Goal: Task Accomplishment & Management: Complete application form

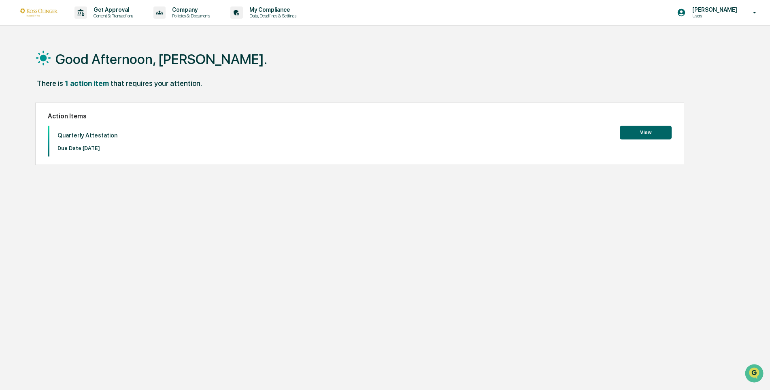
click at [646, 130] on button "View" at bounding box center [646, 133] width 52 height 14
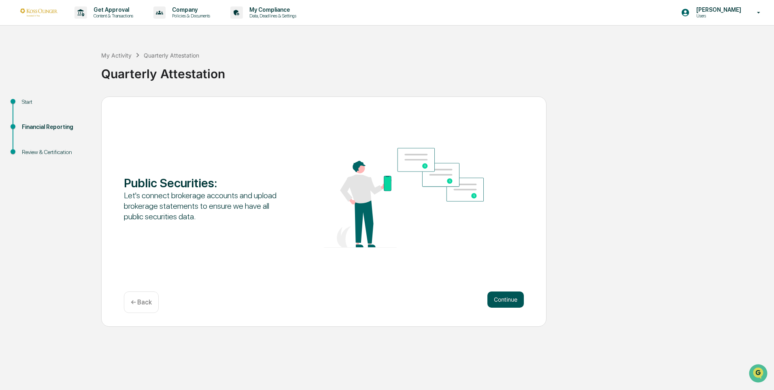
click at [500, 298] on button "Continue" at bounding box center [506, 299] width 36 height 16
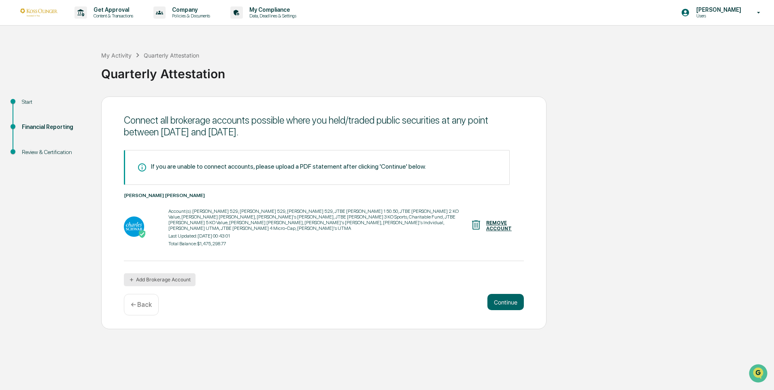
click at [142, 275] on button "Add Brokerage Account" at bounding box center [160, 279] width 72 height 13
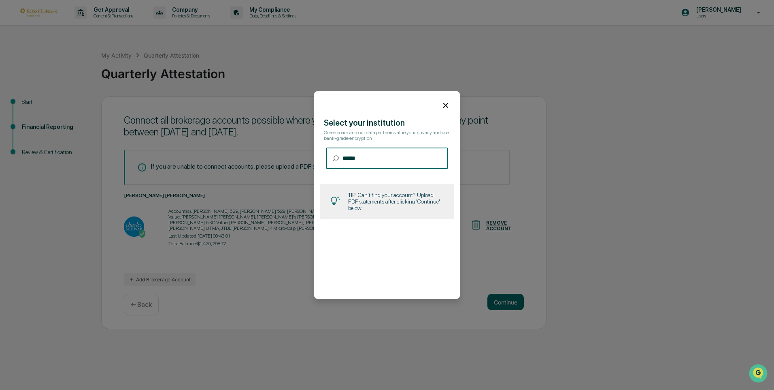
type input "******"
click at [443, 105] on icon at bounding box center [445, 105] width 5 height 5
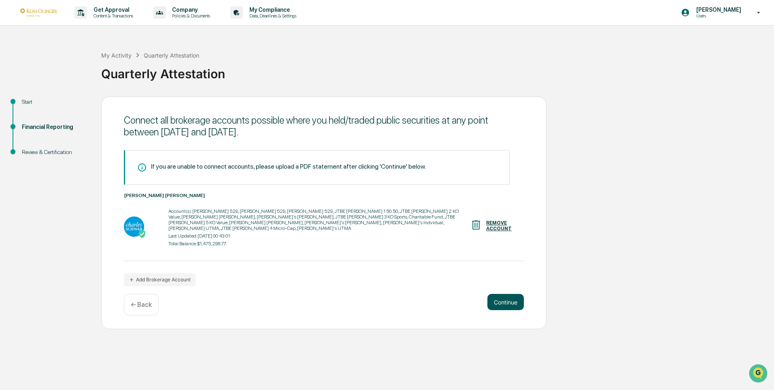
click at [506, 297] on button "Continue" at bounding box center [506, 302] width 36 height 16
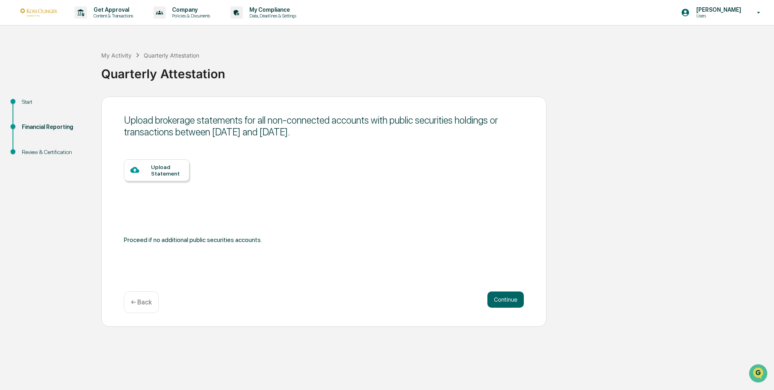
click at [162, 171] on div "Upload Statement" at bounding box center [167, 170] width 32 height 13
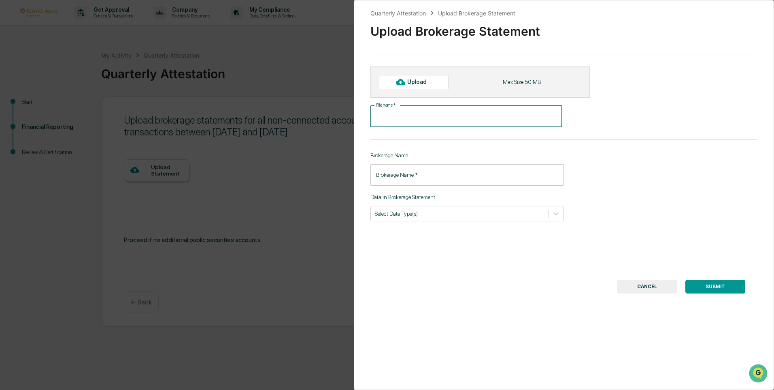
click at [400, 117] on input "File name   *" at bounding box center [467, 116] width 192 height 21
click at [409, 78] on div "Upload" at bounding box center [414, 82] width 70 height 14
type input "**********"
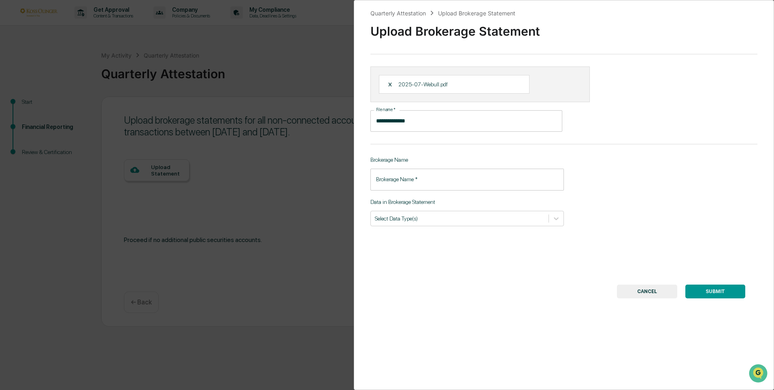
click at [419, 181] on div "Brokerage Name   * Brokerage Name   *" at bounding box center [468, 178] width 194 height 21
type input "******"
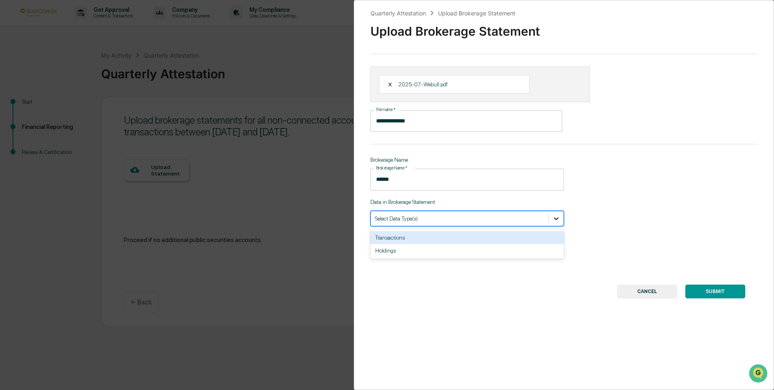
click at [552, 219] on icon at bounding box center [556, 218] width 8 height 8
click at [393, 237] on div "Transactions" at bounding box center [468, 237] width 194 height 13
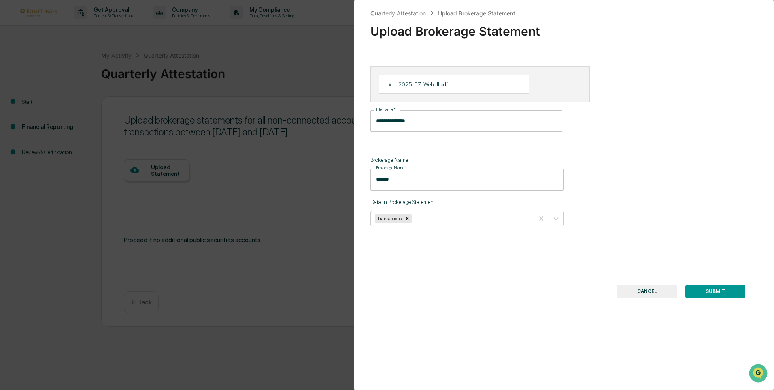
click at [717, 288] on button "SUBMIT" at bounding box center [716, 291] width 60 height 14
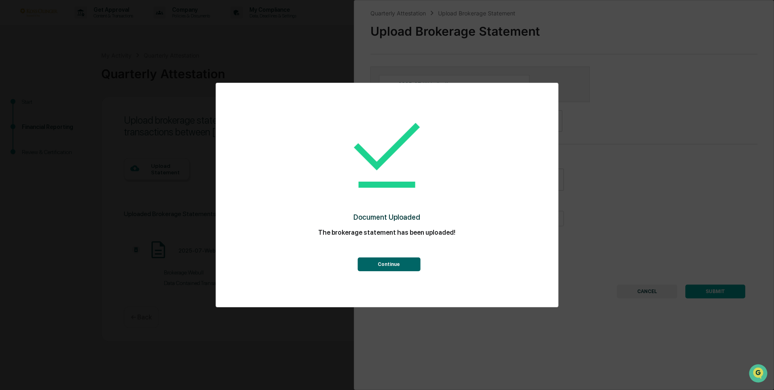
click at [392, 261] on button "Continue" at bounding box center [389, 264] width 63 height 14
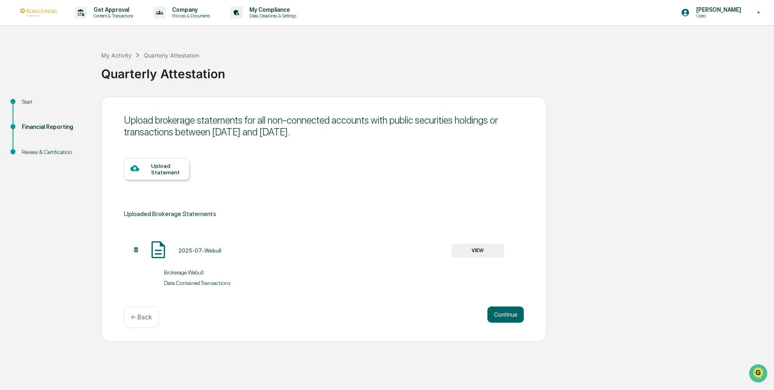
click at [154, 170] on div "Upload Statement" at bounding box center [167, 168] width 32 height 13
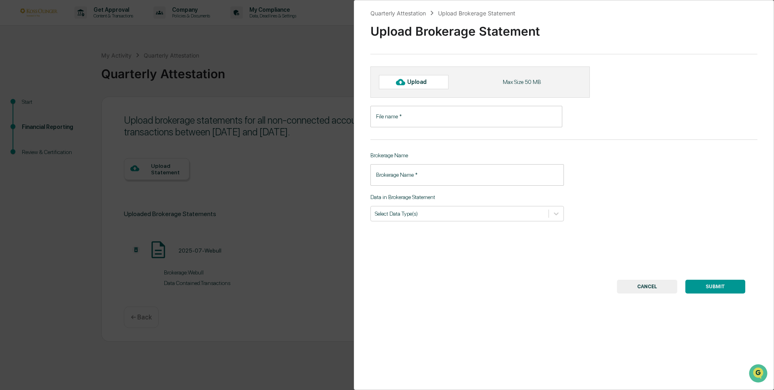
click at [433, 81] on div "Upload" at bounding box center [420, 82] width 26 height 6
type input "**********"
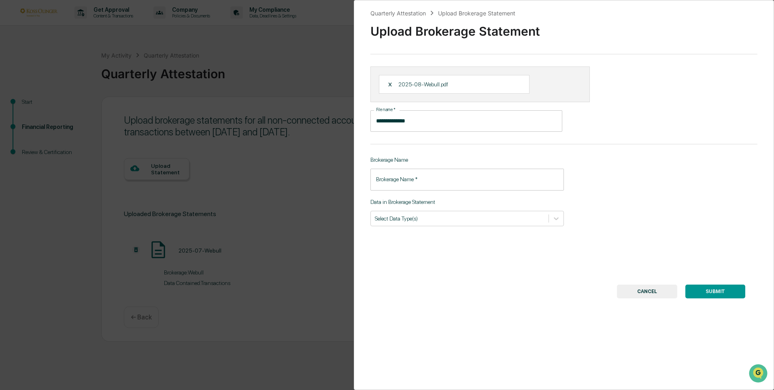
click at [407, 182] on div "Brokerage Name   * Brokerage Name   *" at bounding box center [468, 178] width 194 height 21
type input "******"
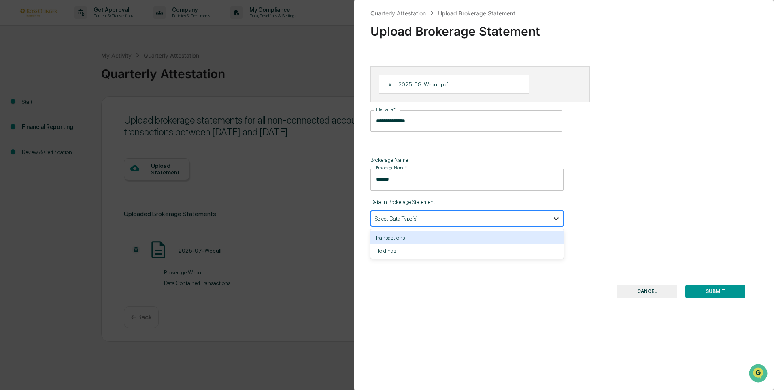
click at [553, 220] on icon at bounding box center [556, 218] width 8 height 8
click at [519, 237] on div "Transactions" at bounding box center [468, 237] width 194 height 13
click at [703, 290] on button "SUBMIT" at bounding box center [716, 291] width 60 height 14
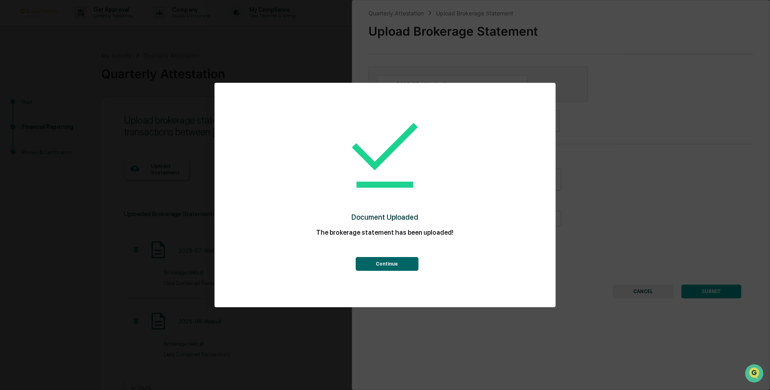
click at [399, 264] on button "Continue" at bounding box center [387, 264] width 63 height 14
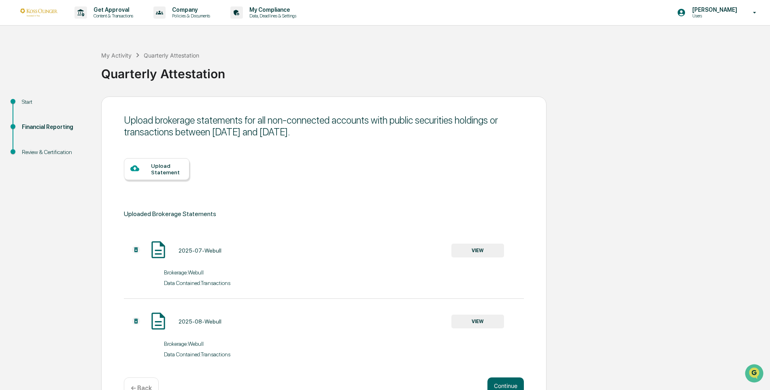
click at [143, 174] on div at bounding box center [140, 169] width 21 height 10
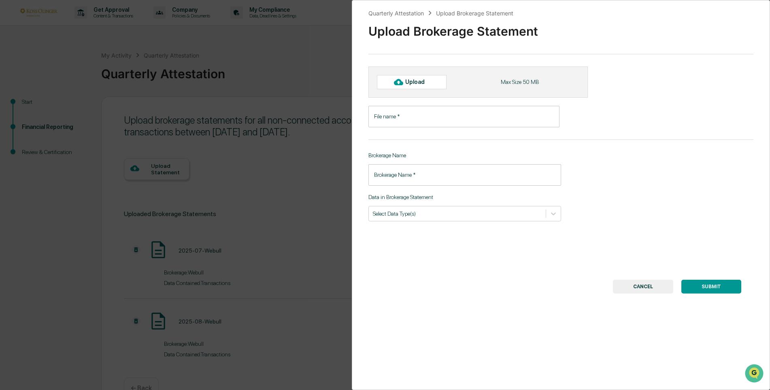
click at [394, 115] on div "File name   * File name   *" at bounding box center [464, 116] width 191 height 21
click at [412, 80] on div "Upload" at bounding box center [418, 82] width 26 height 6
type input "**********"
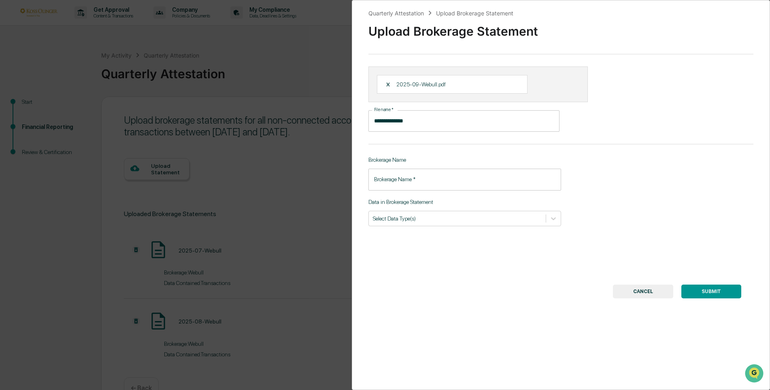
click at [430, 179] on input "Brokerage Name   *" at bounding box center [465, 178] width 193 height 21
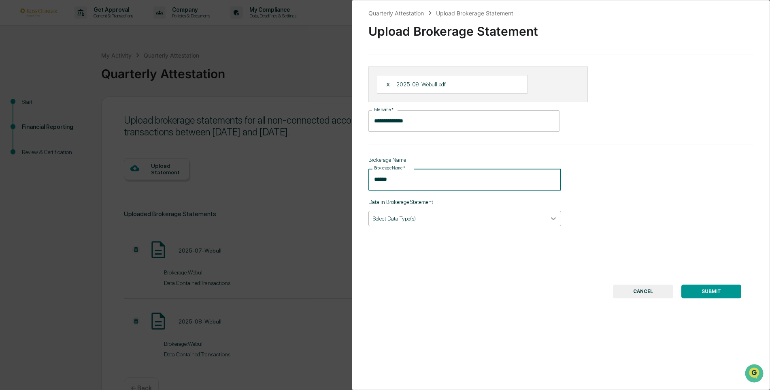
type input "******"
click at [551, 217] on icon at bounding box center [553, 218] width 5 height 3
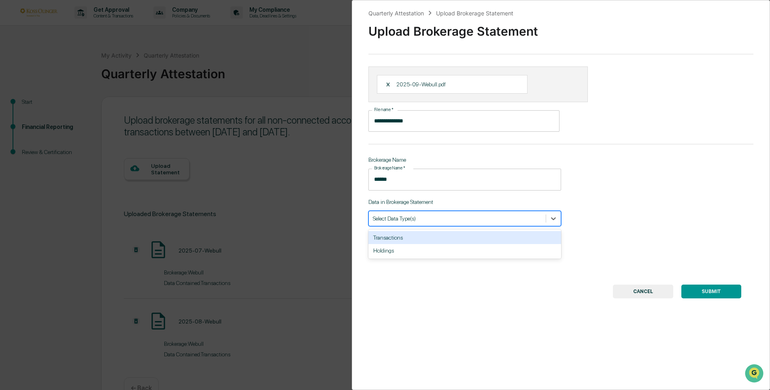
click at [512, 236] on div "Transactions" at bounding box center [465, 237] width 193 height 13
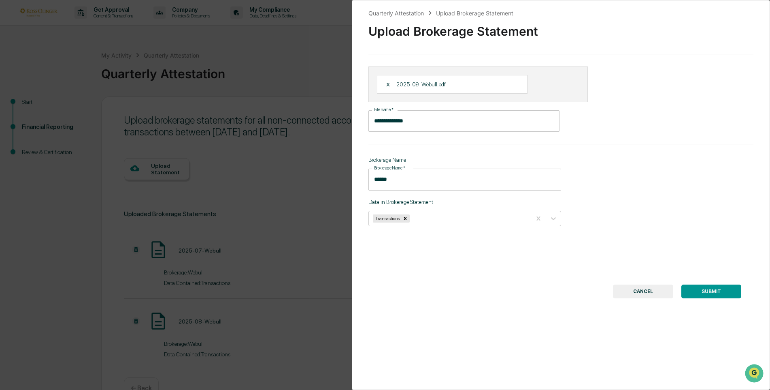
click at [711, 290] on button "SUBMIT" at bounding box center [712, 291] width 60 height 14
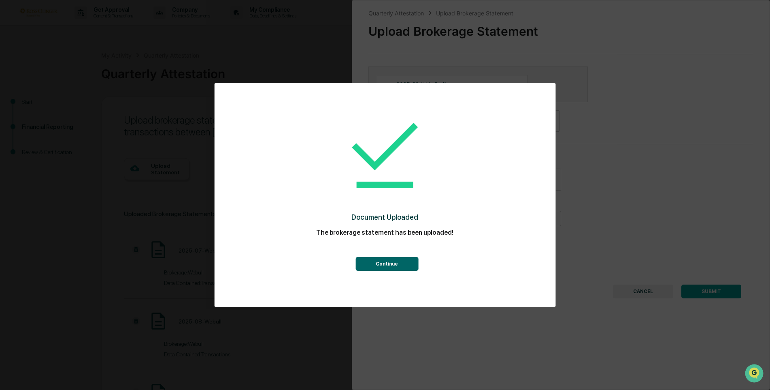
click at [400, 261] on button "Continue" at bounding box center [387, 264] width 63 height 14
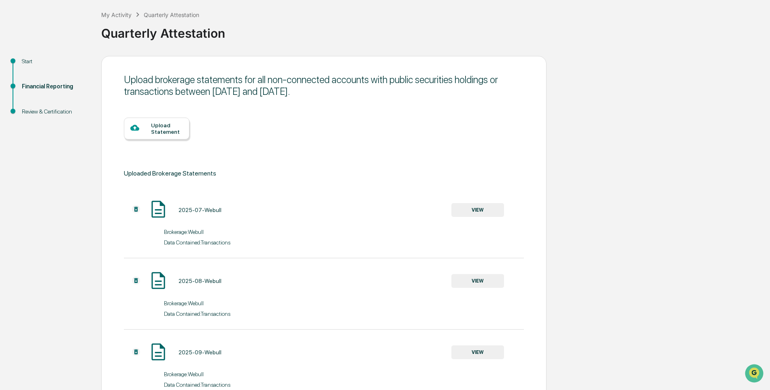
scroll to position [94, 0]
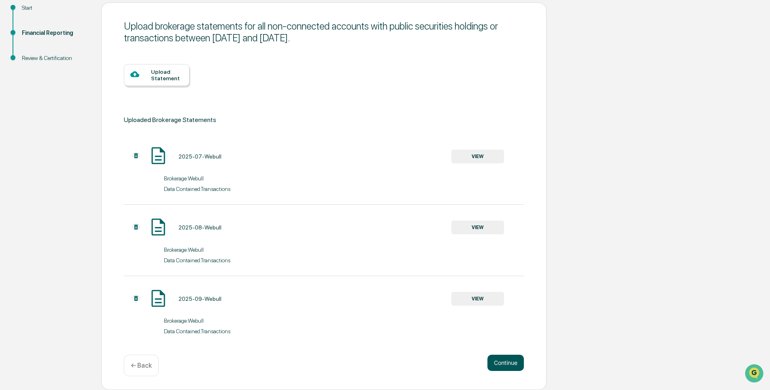
click at [506, 360] on button "Continue" at bounding box center [506, 362] width 36 height 16
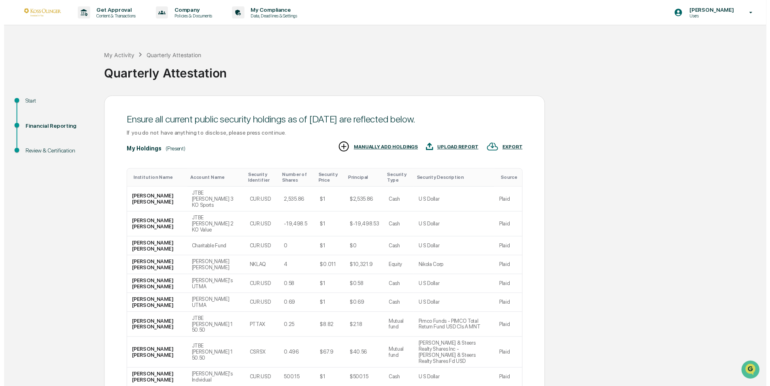
scroll to position [60, 0]
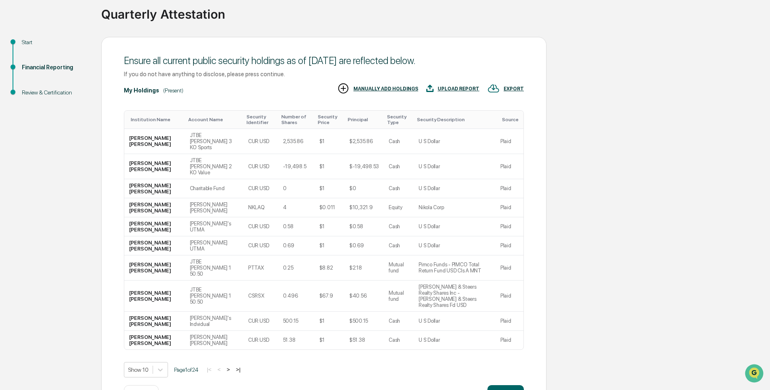
click at [231, 366] on button ">" at bounding box center [228, 369] width 8 height 7
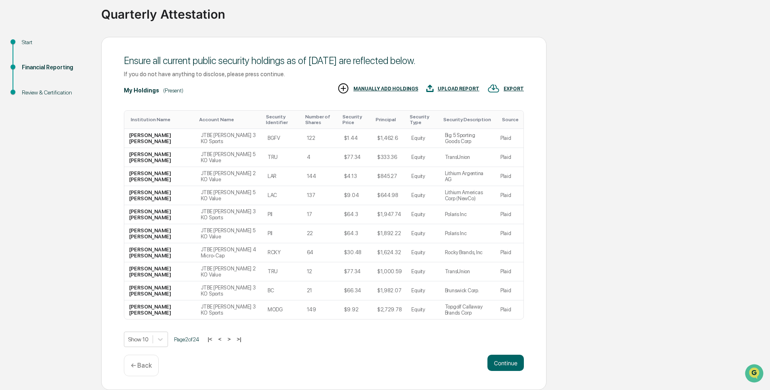
click at [231, 339] on button ">" at bounding box center [229, 338] width 8 height 7
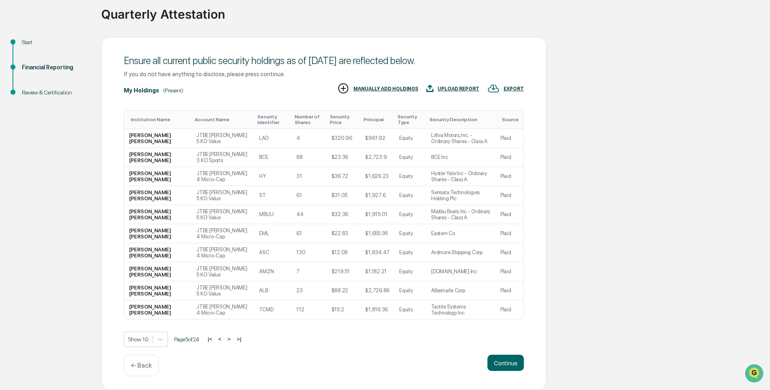
click at [232, 339] on button ">" at bounding box center [229, 338] width 8 height 7
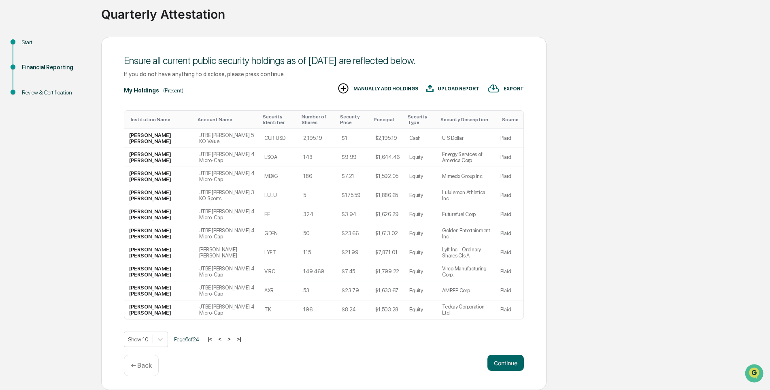
click at [232, 339] on button ">" at bounding box center [229, 338] width 8 height 7
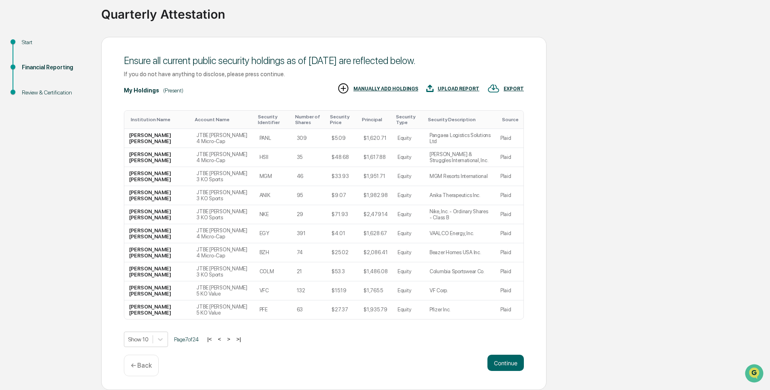
click at [232, 339] on button ">" at bounding box center [229, 338] width 8 height 7
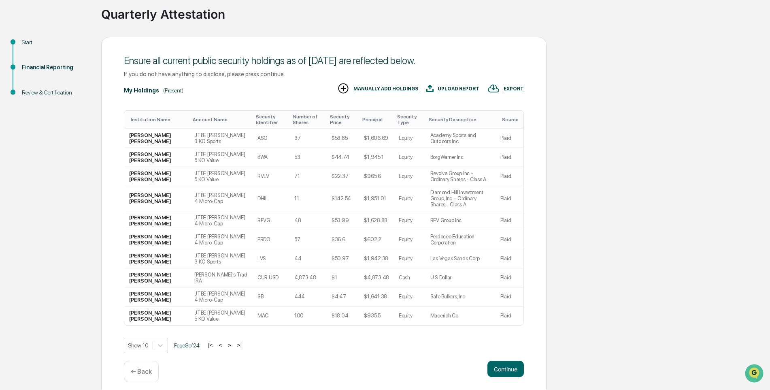
click at [233, 341] on button ">" at bounding box center [230, 344] width 8 height 7
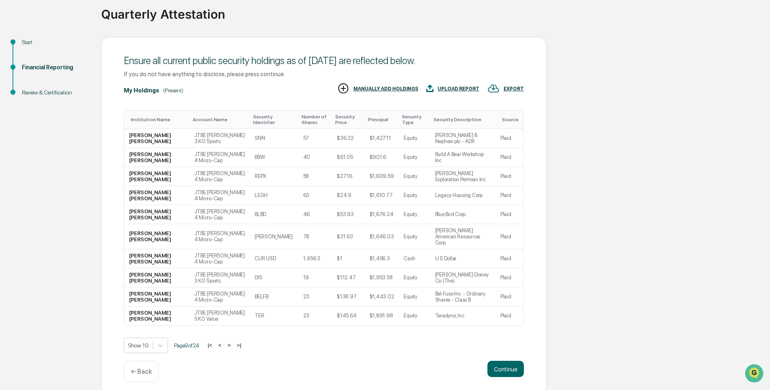
click at [233, 341] on button ">" at bounding box center [229, 344] width 8 height 7
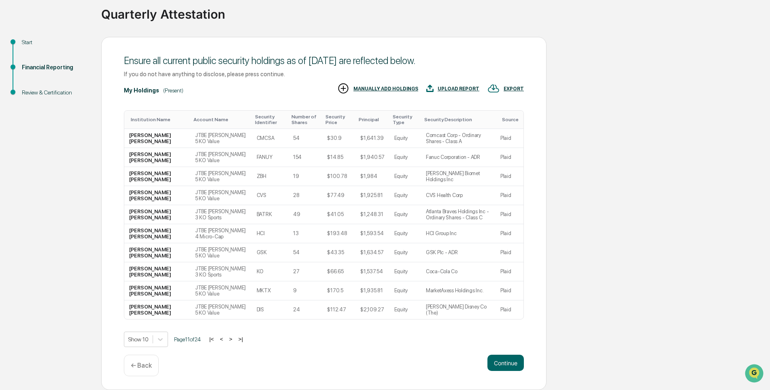
click at [233, 339] on button ">" at bounding box center [231, 338] width 8 height 7
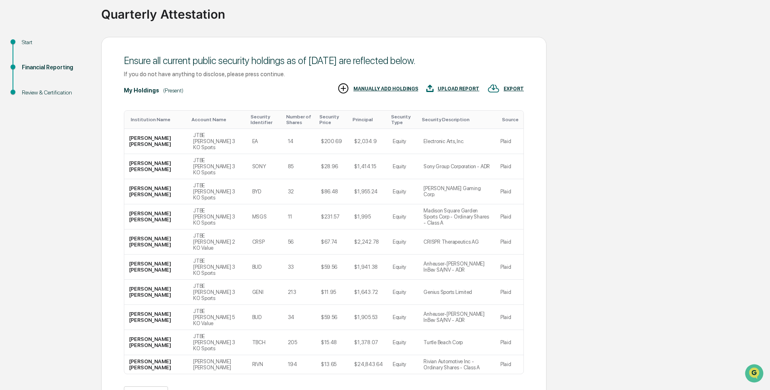
click at [234, 389] on button ">" at bounding box center [232, 393] width 8 height 7
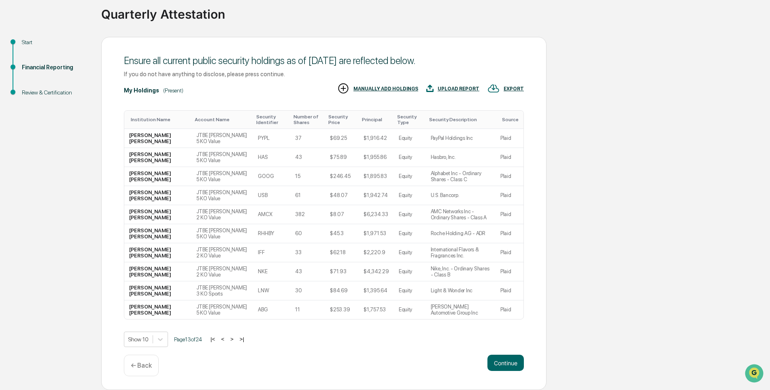
click at [234, 339] on button ">" at bounding box center [232, 338] width 8 height 7
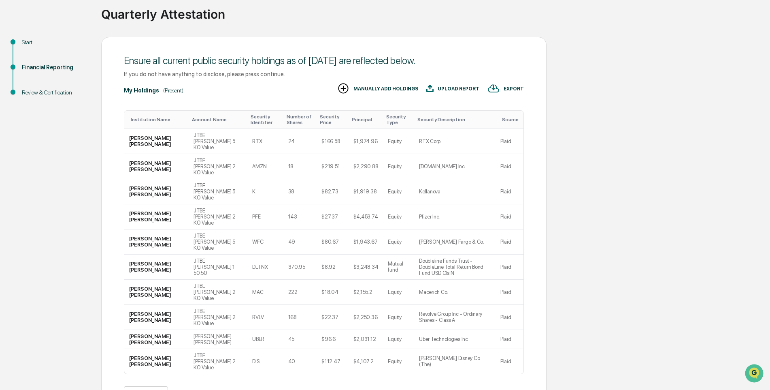
click at [234, 389] on button ">" at bounding box center [232, 393] width 8 height 7
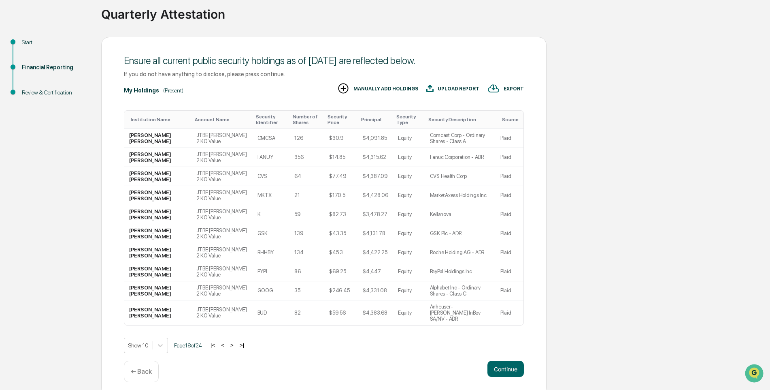
click at [234, 341] on button ">" at bounding box center [232, 344] width 8 height 7
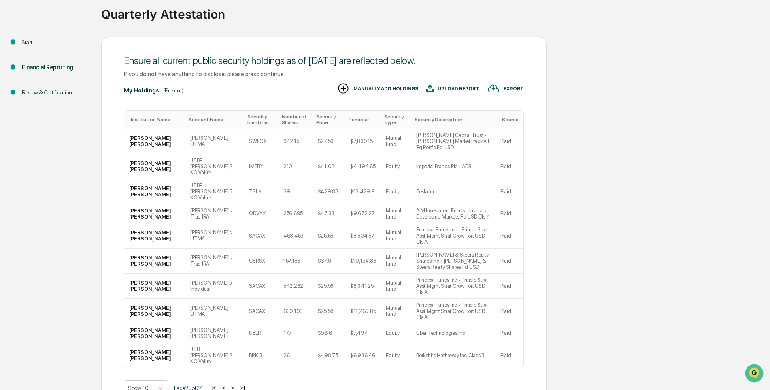
click at [234, 384] on button ">" at bounding box center [233, 387] width 8 height 7
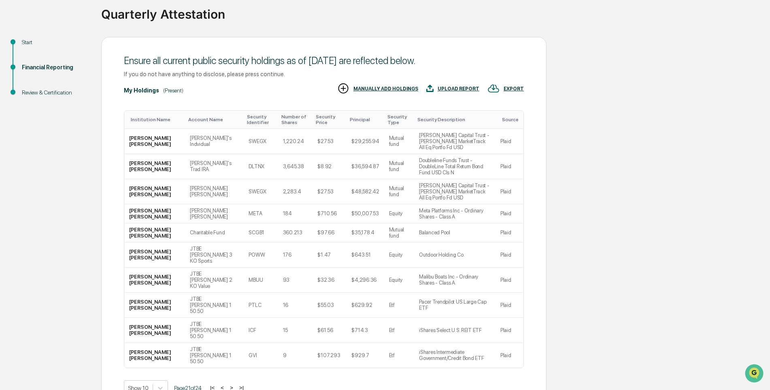
click at [234, 384] on button ">" at bounding box center [232, 387] width 8 height 7
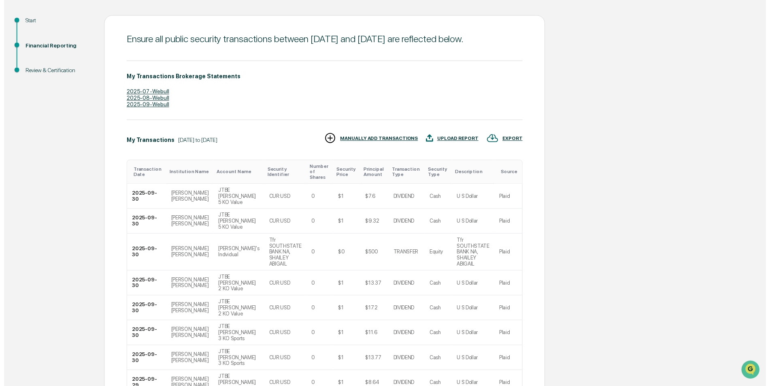
scroll to position [156, 0]
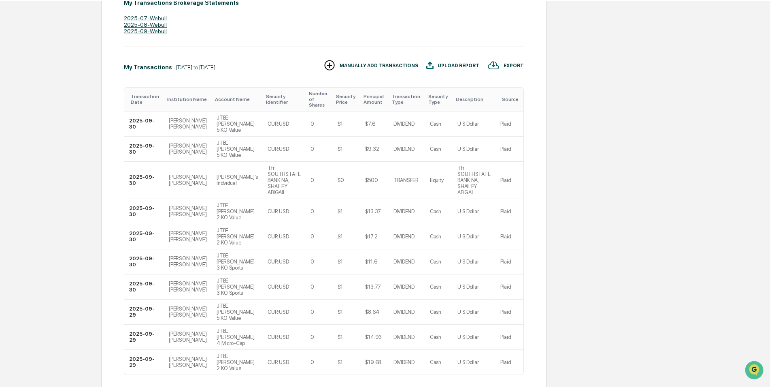
scroll to position [0, 0]
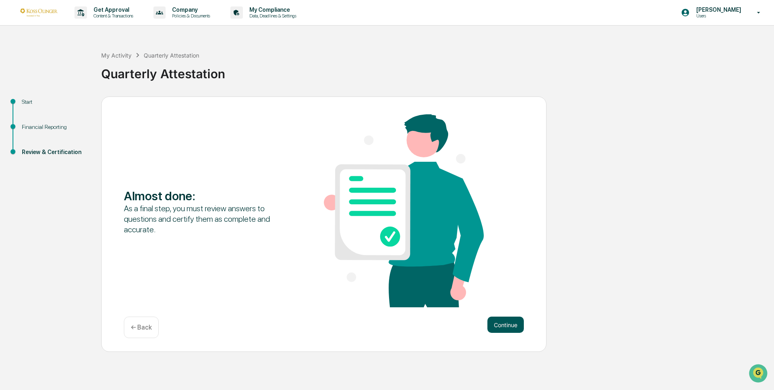
click at [498, 324] on button "Continue" at bounding box center [506, 324] width 36 height 16
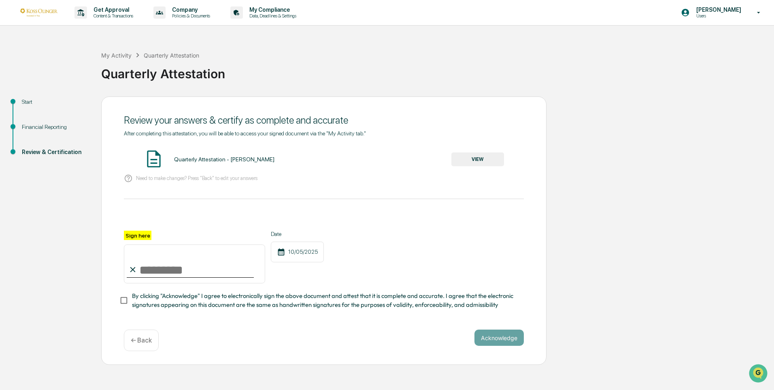
click at [472, 159] on button "VIEW" at bounding box center [478, 159] width 53 height 14
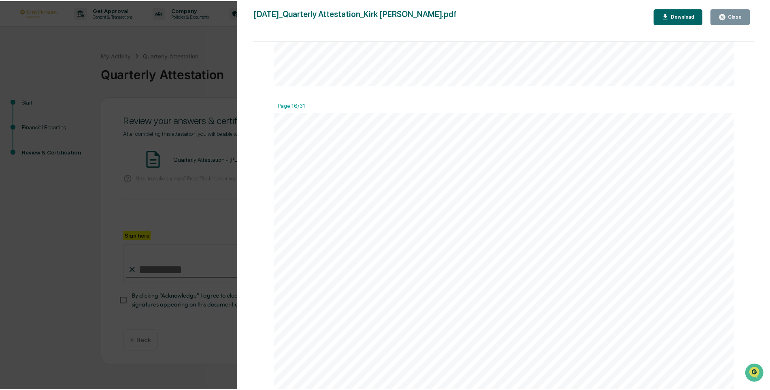
scroll to position [10206, 0]
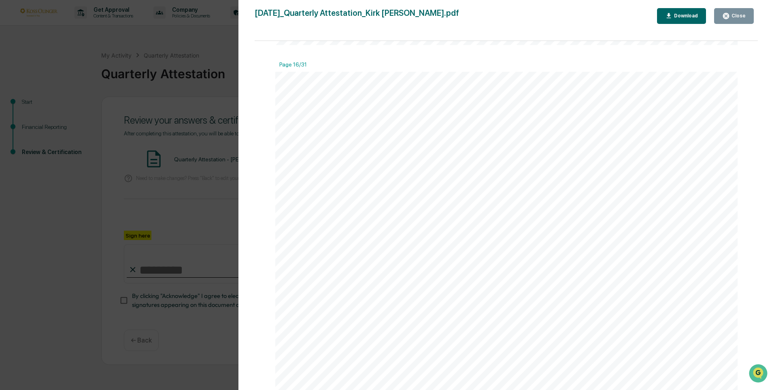
click at [735, 16] on div "Close" at bounding box center [738, 16] width 16 height 6
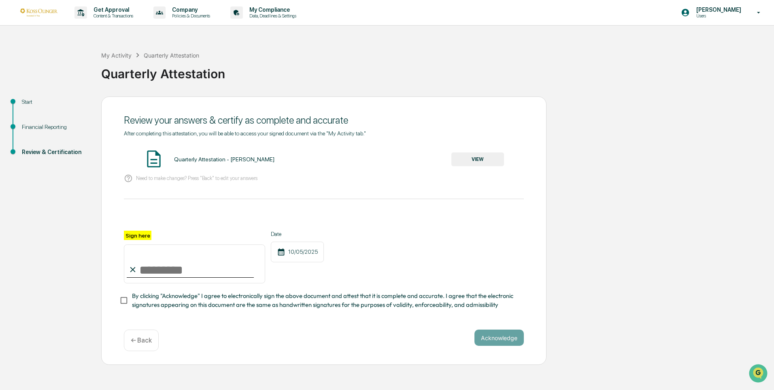
click at [150, 270] on input "Sign here" at bounding box center [194, 263] width 141 height 39
type input "**********"
click at [494, 339] on button "Acknowledge" at bounding box center [499, 337] width 49 height 16
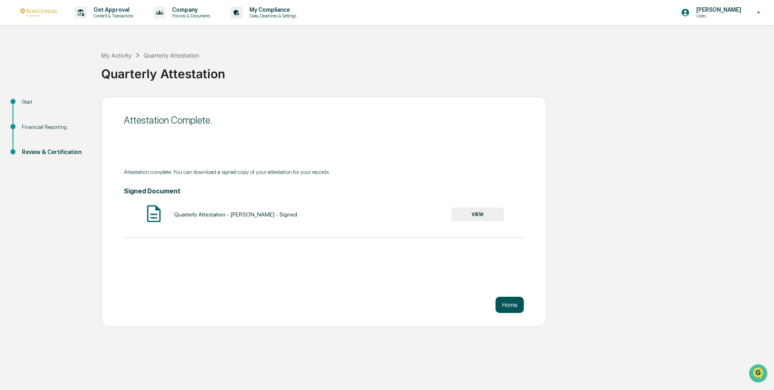
click at [506, 303] on button "Home" at bounding box center [510, 304] width 28 height 16
